Goal: Navigation & Orientation: Go to known website

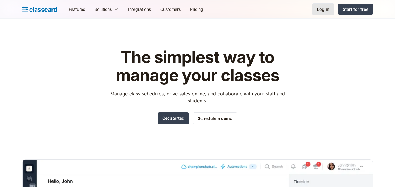
click at [324, 10] on div "Log in" at bounding box center [323, 9] width 13 height 6
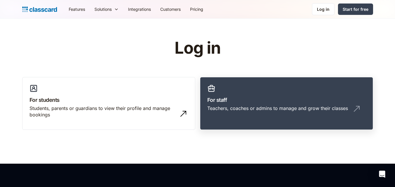
click at [234, 117] on link "For staff Teachers, coaches or admins to manage and grow their classes" at bounding box center [286, 103] width 173 height 53
